Goal: Navigation & Orientation: Find specific page/section

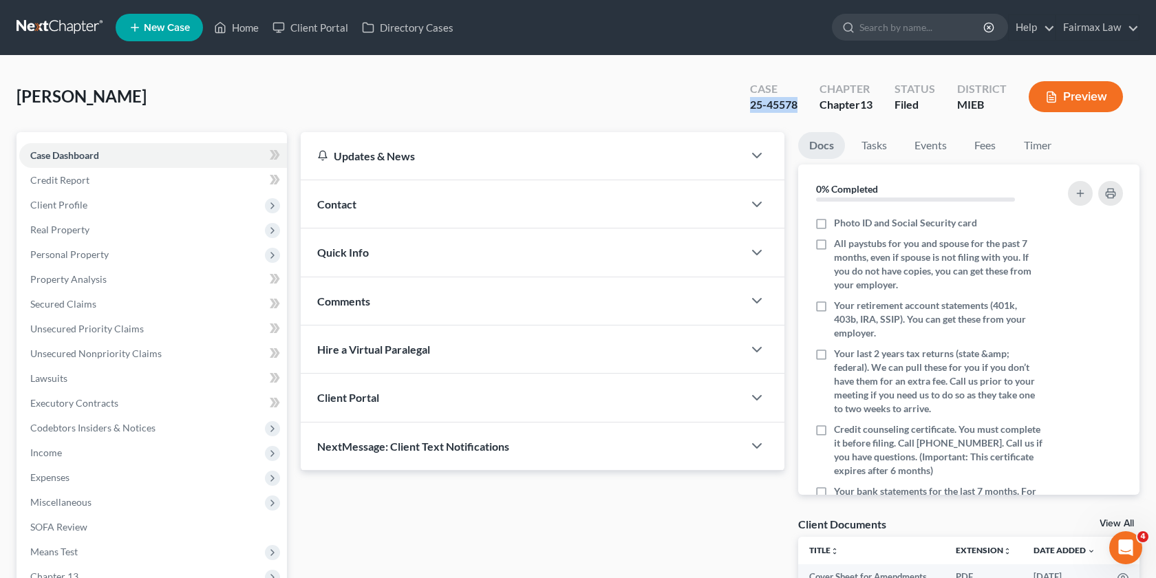
drag, startPoint x: 797, startPoint y: 100, endPoint x: 747, endPoint y: 101, distance: 49.6
click at [747, 101] on div "Case 25-45578" at bounding box center [774, 98] width 70 height 41
copy div "25-45578"
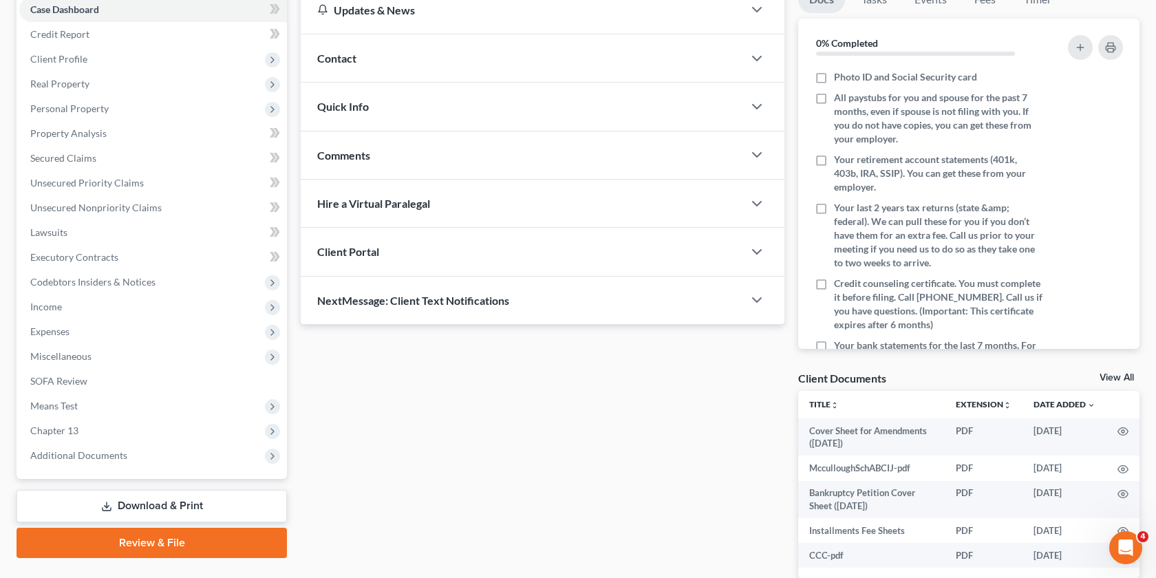
scroll to position [220, 0]
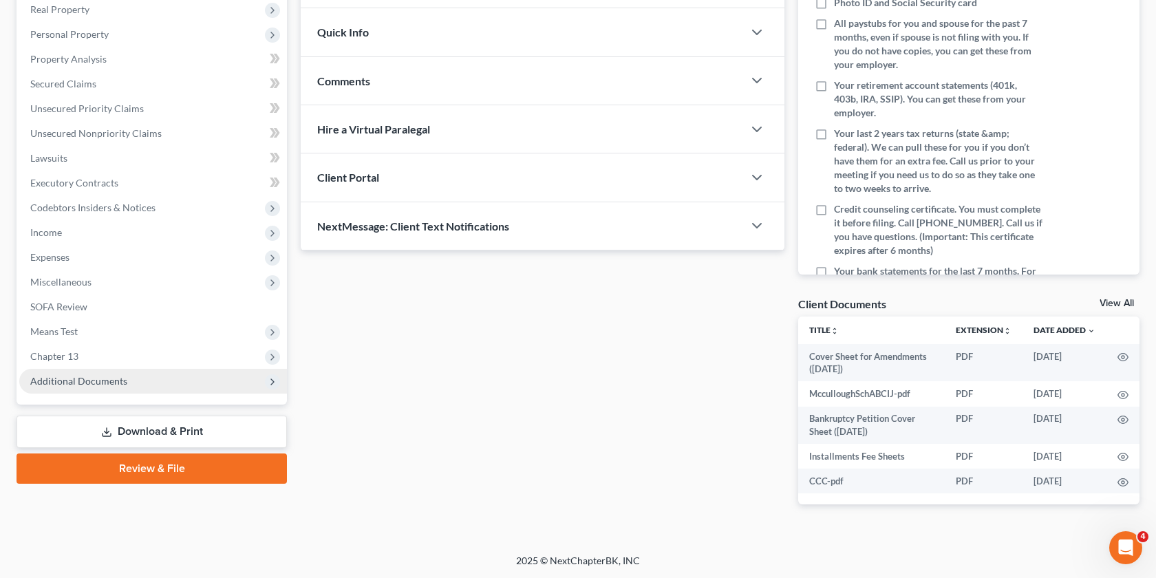
click at [180, 380] on span "Additional Documents" at bounding box center [153, 381] width 268 height 25
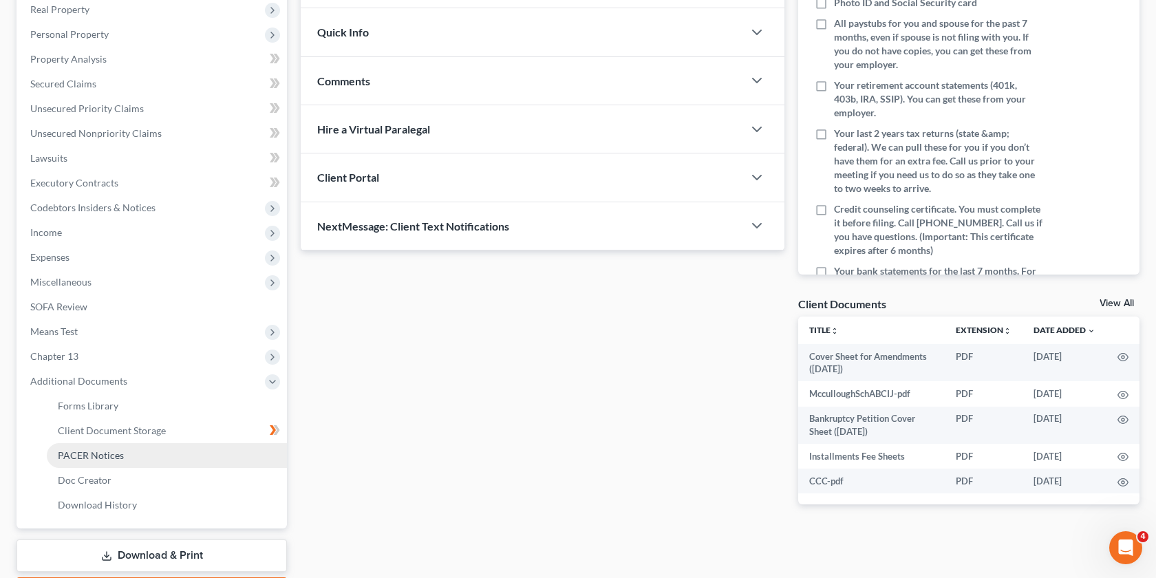
click at [119, 454] on span "PACER Notices" at bounding box center [91, 455] width 66 height 12
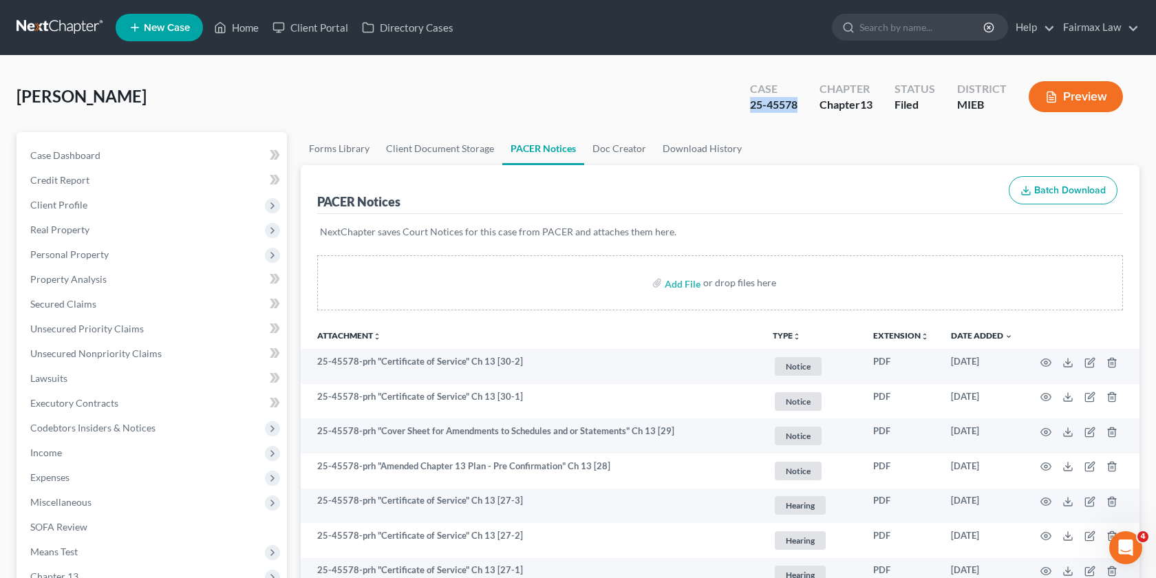
drag, startPoint x: 799, startPoint y: 108, endPoint x: 731, endPoint y: 106, distance: 68.2
click at [731, 106] on div "[PERSON_NAME] Upgraded Case 25-45578 Chapter Chapter 13 Status Filed District M…" at bounding box center [578, 102] width 1123 height 60
copy div "25-45578"
